Goal: Task Accomplishment & Management: Complete application form

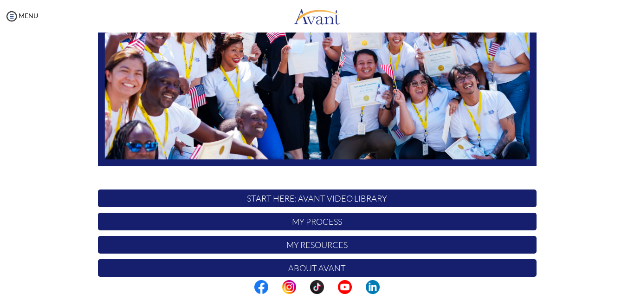
scroll to position [222, 0]
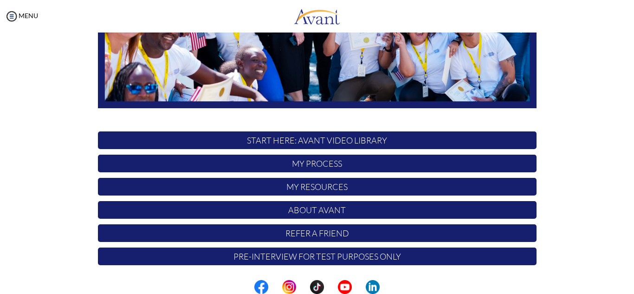
click at [320, 164] on p "My Process" at bounding box center [317, 164] width 439 height 18
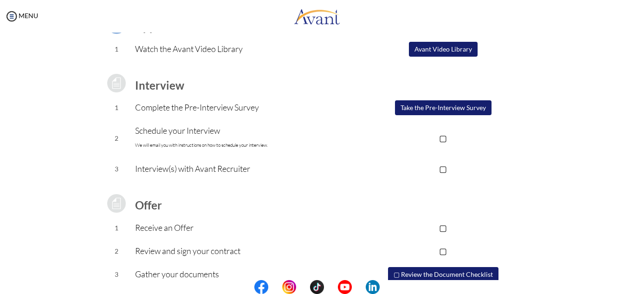
scroll to position [99, 0]
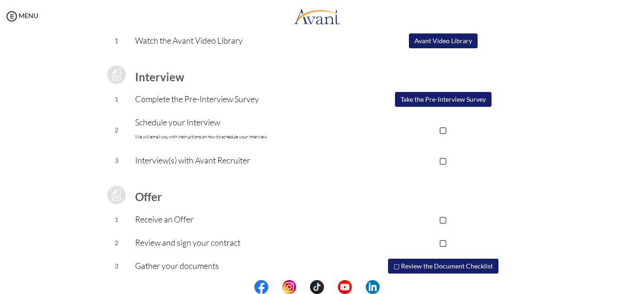
click at [442, 131] on p "▢" at bounding box center [443, 129] width 186 height 13
click at [440, 161] on p "▢" at bounding box center [443, 160] width 186 height 13
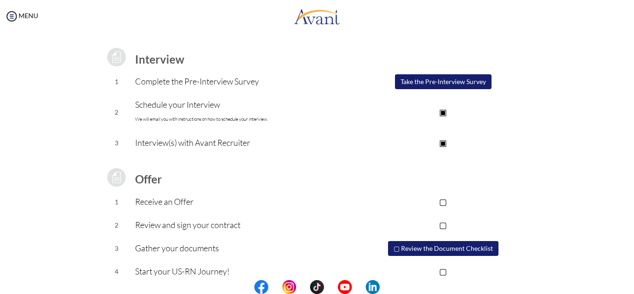
scroll to position [129, 0]
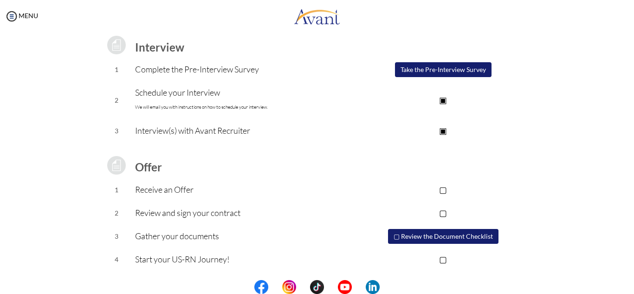
click at [443, 186] on p "▢" at bounding box center [443, 189] width 186 height 13
click at [442, 215] on p "▢" at bounding box center [443, 212] width 186 height 13
click at [396, 235] on button "▢ Review the Document Checklist" at bounding box center [443, 236] width 111 height 15
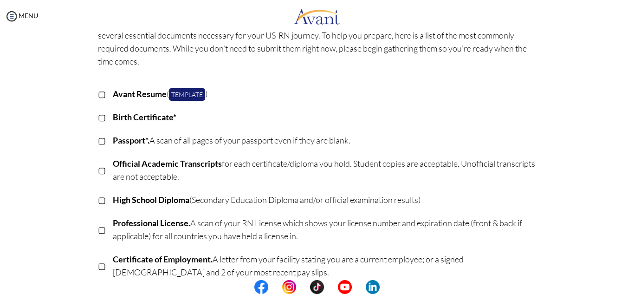
scroll to position [64, 0]
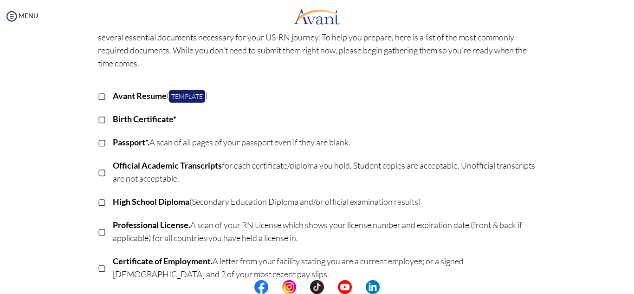
click at [98, 93] on p "▢" at bounding box center [102, 95] width 8 height 13
click at [98, 121] on p "▢" at bounding box center [102, 118] width 8 height 13
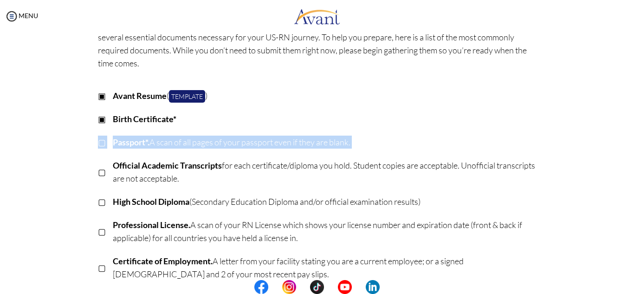
drag, startPoint x: 96, startPoint y: 143, endPoint x: 98, endPoint y: 174, distance: 31.1
click at [98, 174] on tbody "▣ Avant Resume ( Template ) ▣ Birth Certificate* ▢ Passport*. A scan of all pag…" at bounding box center [317, 209] width 439 height 248
click at [98, 174] on p "▢" at bounding box center [102, 171] width 8 height 13
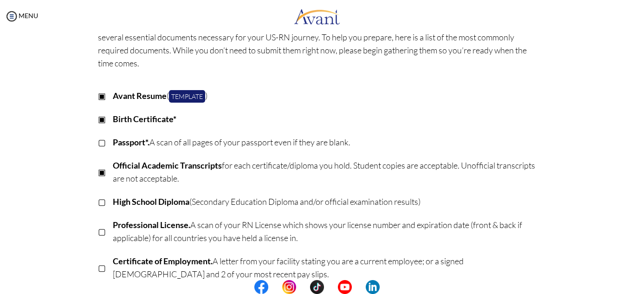
click at [98, 201] on p "▢" at bounding box center [102, 201] width 8 height 13
click at [98, 230] on p "▢" at bounding box center [102, 231] width 8 height 13
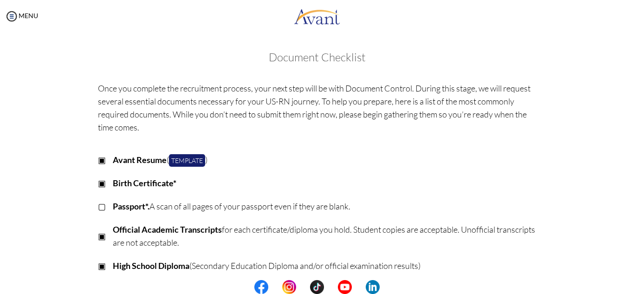
click at [98, 205] on p "▢" at bounding box center [102, 206] width 8 height 13
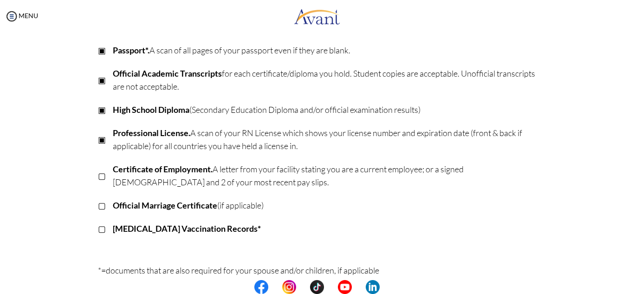
scroll to position [162, 0]
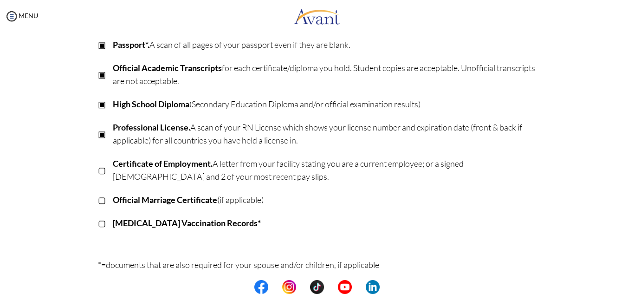
click at [98, 173] on p "▢" at bounding box center [102, 169] width 8 height 13
click at [98, 203] on p "▢" at bounding box center [102, 199] width 8 height 13
click at [98, 228] on p "▢" at bounding box center [102, 222] width 8 height 13
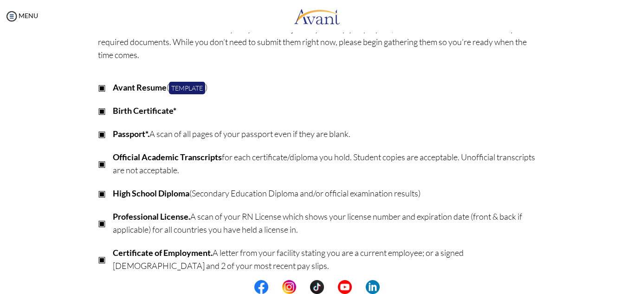
scroll to position [0, 0]
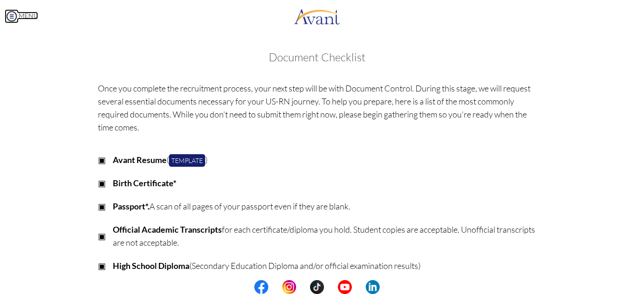
click at [13, 16] on img at bounding box center [12, 16] width 14 height 14
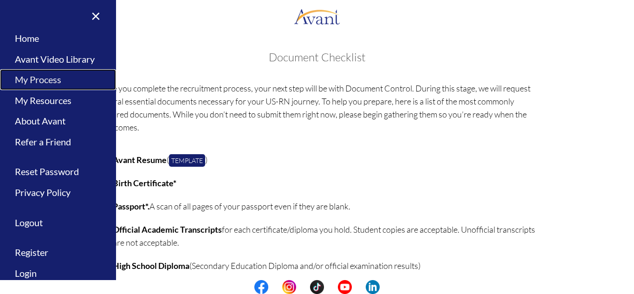
click at [47, 85] on link "My Process" at bounding box center [58, 79] width 116 height 21
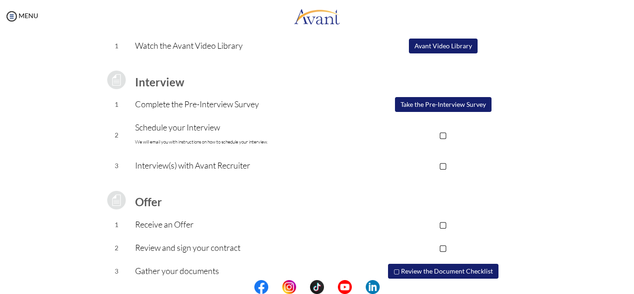
scroll to position [129, 0]
